Goal: Navigation & Orientation: Find specific page/section

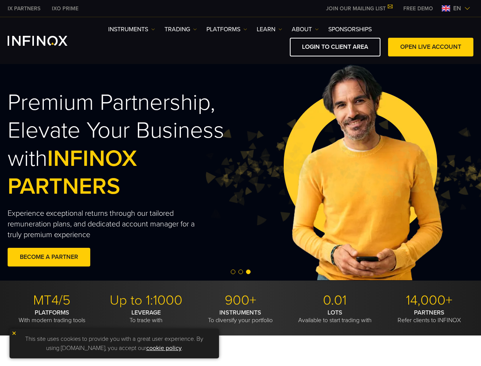
click at [240, 183] on img at bounding box center [363, 172] width 321 height 107
click at [456, 8] on span "en" at bounding box center [457, 8] width 14 height 9
click at [240, 172] on img at bounding box center [363, 172] width 321 height 107
click at [240, 272] on span "Go to slide 2" at bounding box center [240, 271] width 5 height 5
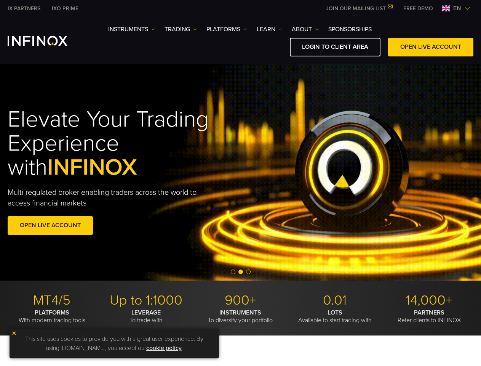
click at [233, 272] on span "Go to slide 1" at bounding box center [233, 271] width 5 height 5
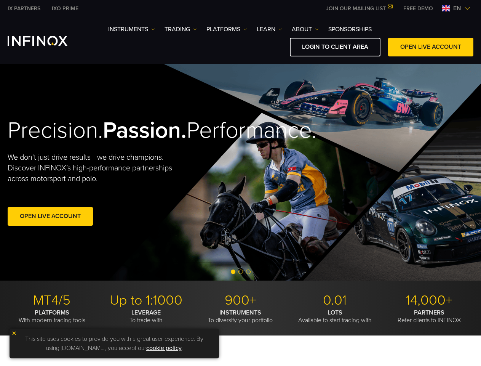
click at [241, 272] on span "Go to slide 2" at bounding box center [240, 271] width 5 height 5
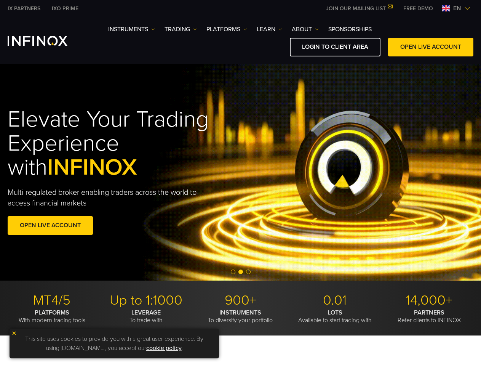
click at [248, 272] on span "Go to slide 3" at bounding box center [248, 271] width 5 height 5
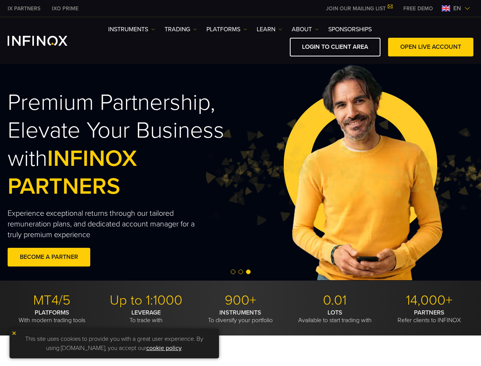
click at [14, 333] on img at bounding box center [13, 332] width 5 height 5
